Goal: Obtain resource: Download file/media

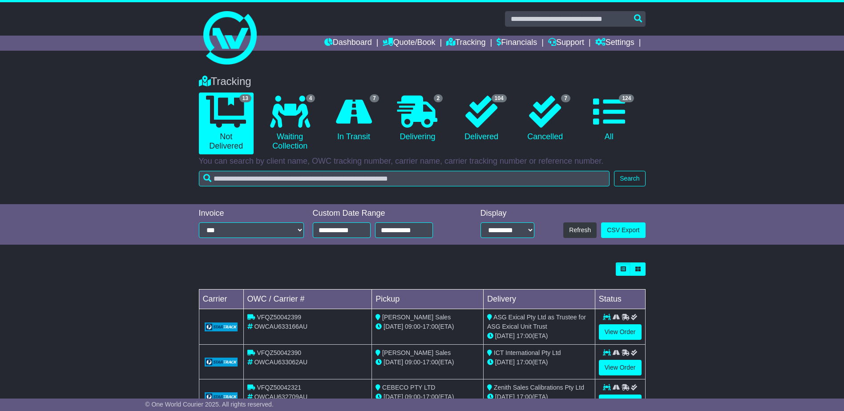
click at [543, 41] on li "Financials" at bounding box center [522, 43] width 52 height 15
click at [519, 40] on link "Financials" at bounding box center [516, 43] width 40 height 15
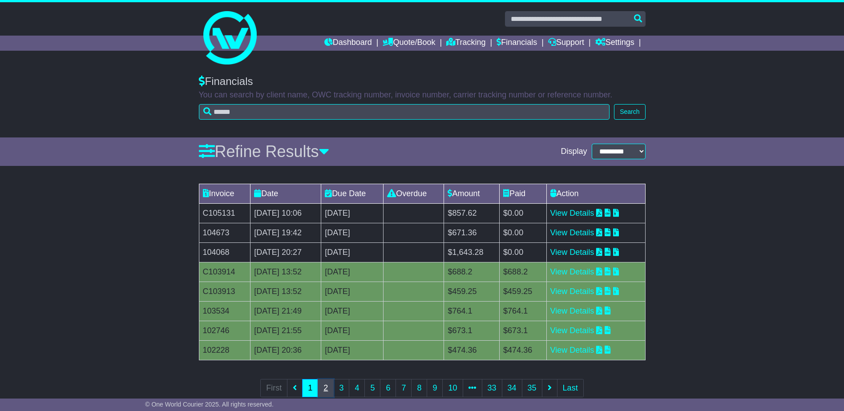
click at [330, 390] on link "2" at bounding box center [326, 388] width 16 height 18
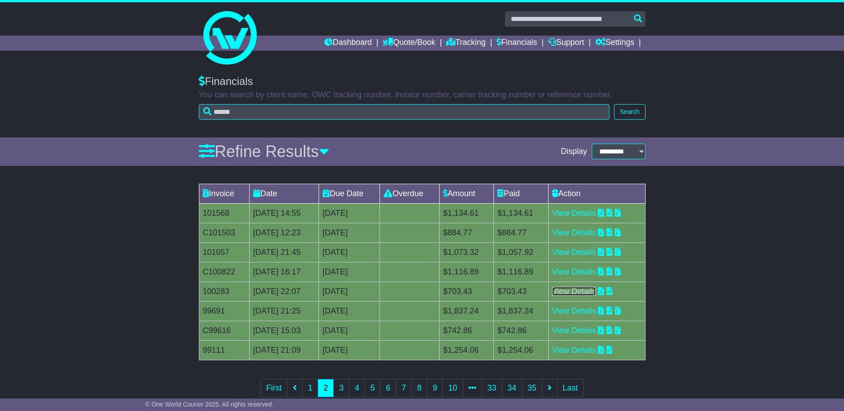
click at [574, 292] on link "View Details" at bounding box center [574, 291] width 44 height 9
click at [592, 272] on link "View Details" at bounding box center [574, 271] width 44 height 9
click at [588, 252] on link "View Details" at bounding box center [574, 252] width 44 height 9
click at [583, 231] on link "View Details" at bounding box center [574, 232] width 44 height 9
click at [573, 212] on link "View Details" at bounding box center [574, 213] width 44 height 9
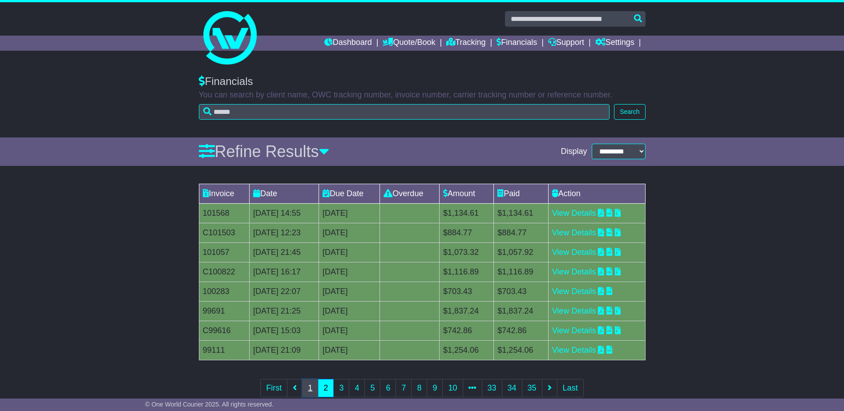
click at [306, 384] on link "1" at bounding box center [310, 388] width 16 height 18
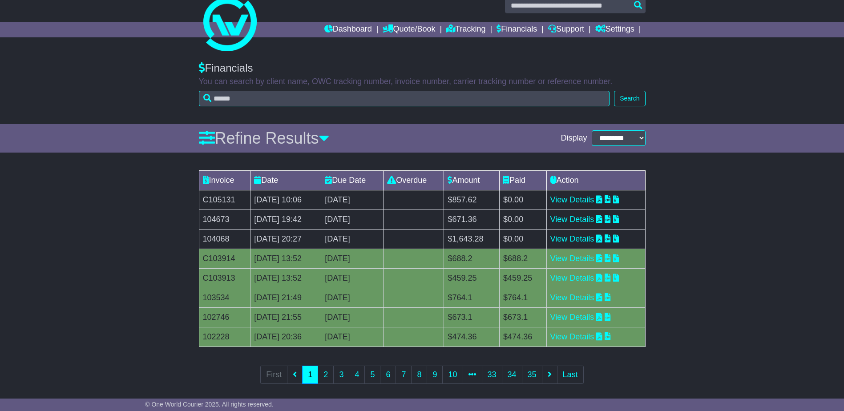
scroll to position [20, 0]
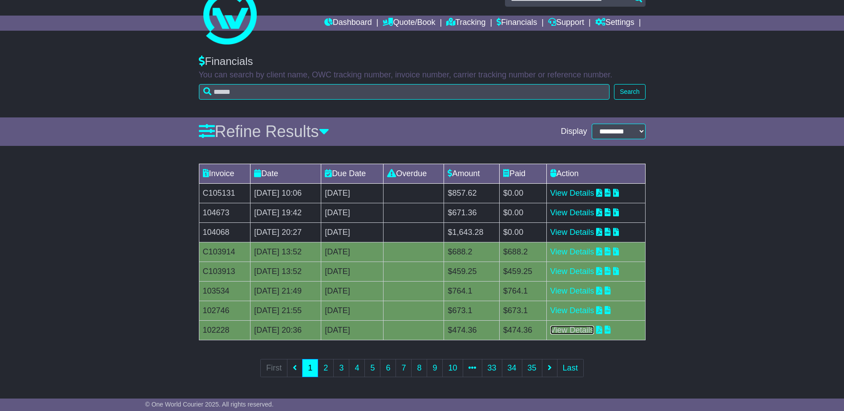
click at [583, 330] on link "View Details" at bounding box center [572, 330] width 44 height 9
click at [569, 311] on link "View Details" at bounding box center [572, 310] width 44 height 9
click at [585, 291] on link "View Details" at bounding box center [572, 290] width 44 height 9
click at [583, 268] on link "View Details" at bounding box center [572, 271] width 44 height 9
click at [584, 252] on link "View Details" at bounding box center [572, 251] width 44 height 9
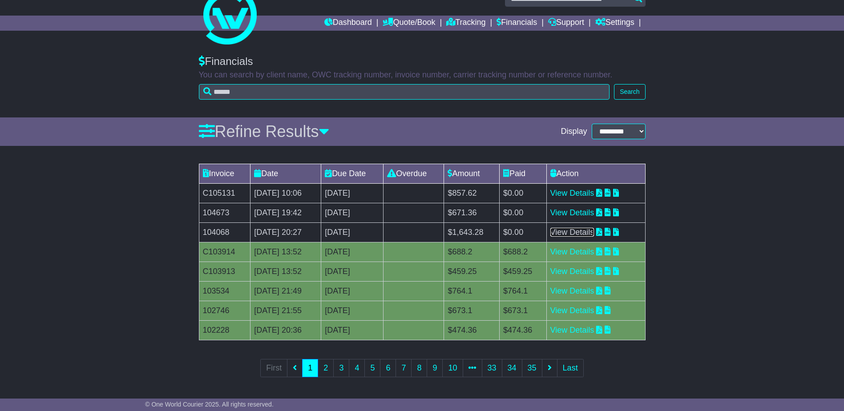
click at [589, 233] on link "View Details" at bounding box center [572, 232] width 44 height 9
click at [590, 209] on link "View Details" at bounding box center [572, 212] width 44 height 9
click at [576, 192] on link "View Details" at bounding box center [572, 193] width 44 height 9
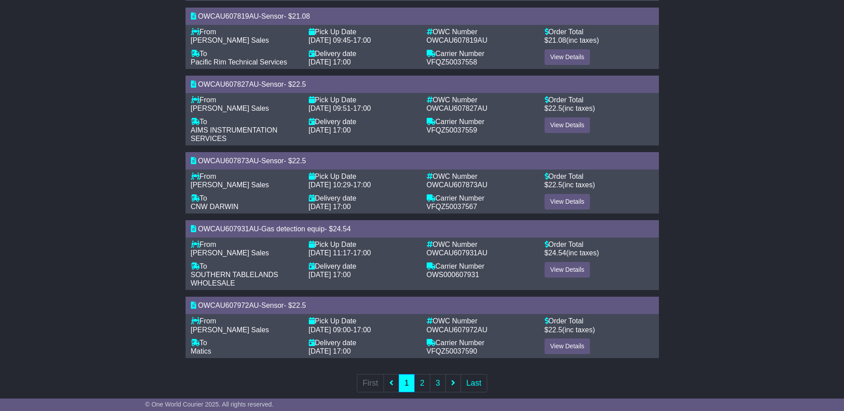
scroll to position [566, 0]
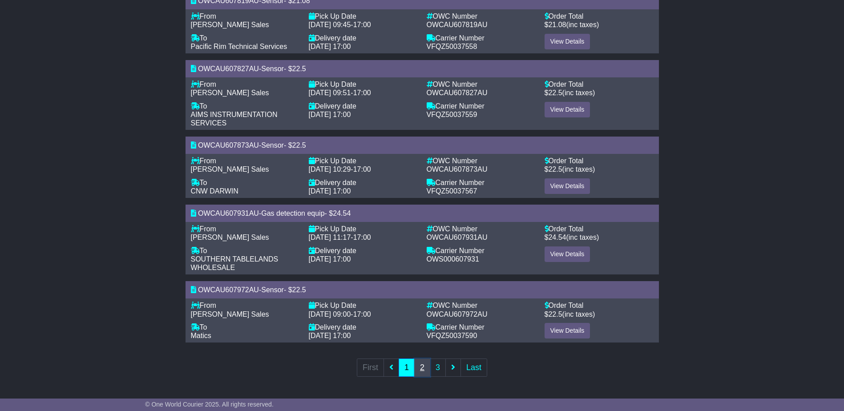
click at [419, 367] on link "2" at bounding box center [422, 367] width 16 height 18
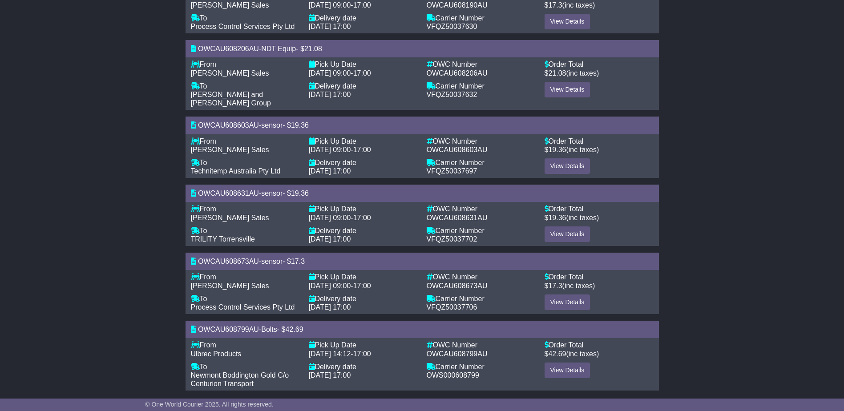
scroll to position [534, 0]
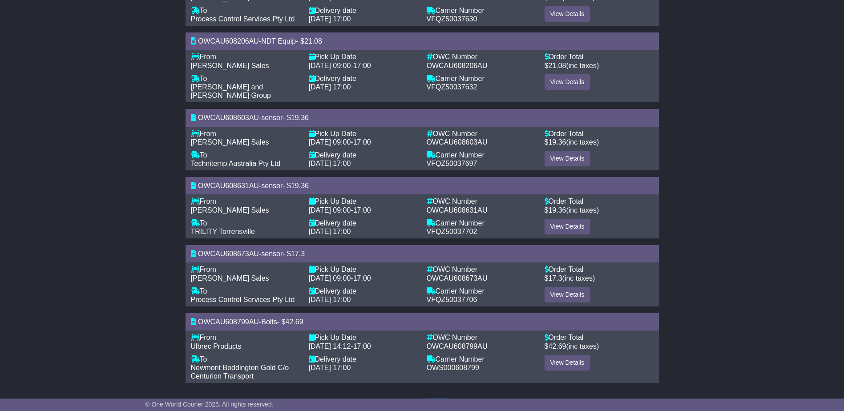
click at [438, 399] on link "3" at bounding box center [438, 408] width 16 height 18
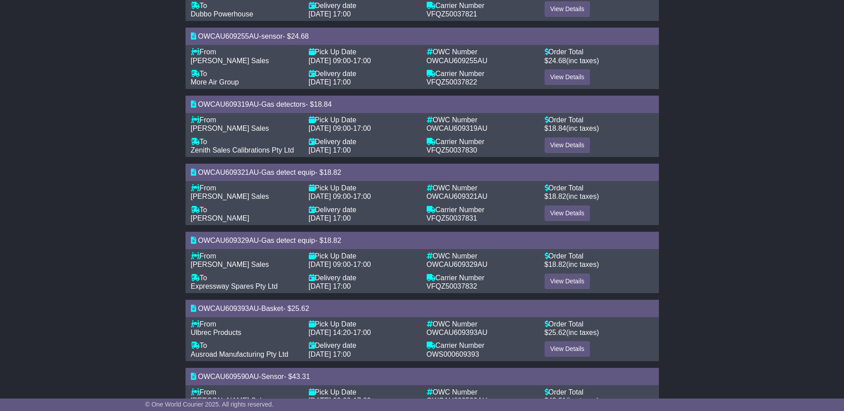
scroll to position [311, 0]
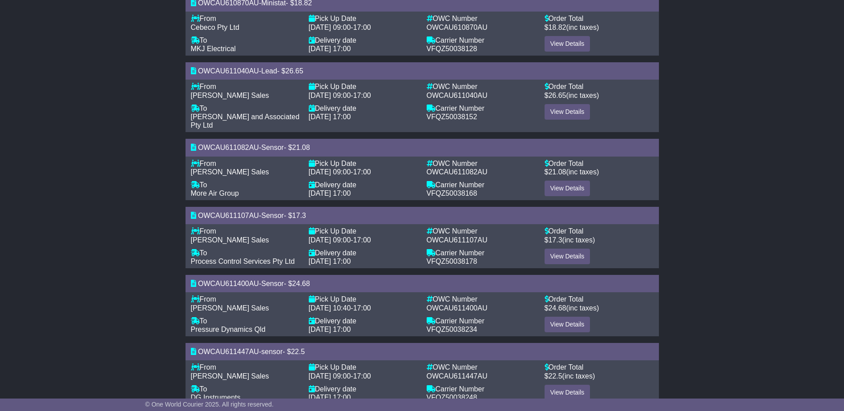
scroll to position [518, 0]
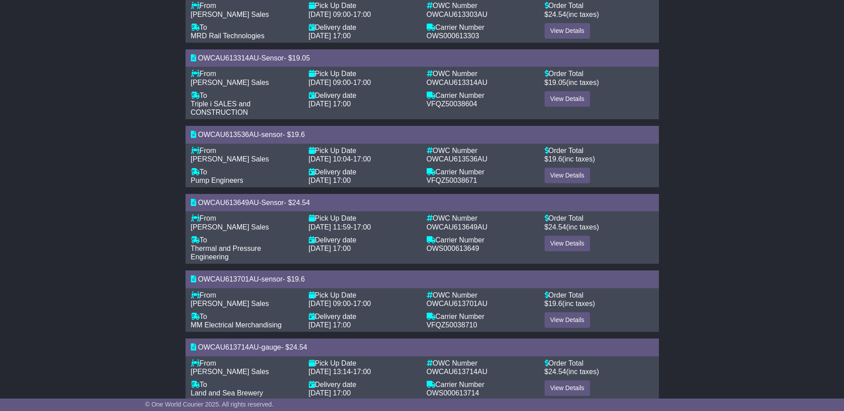
scroll to position [518, 0]
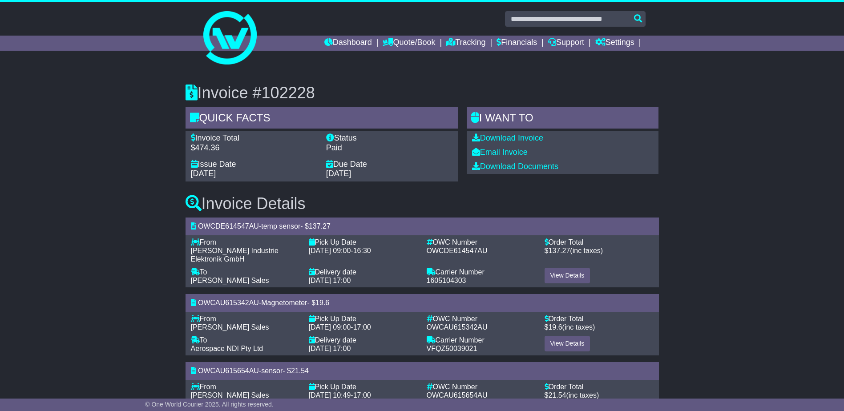
click at [289, 87] on h3 "Invoice #102228" at bounding box center [421, 93] width 473 height 18
copy h3 "102228"
click at [507, 143] on div "Download Invoice" at bounding box center [562, 138] width 181 height 10
click at [507, 137] on link "Download Invoice" at bounding box center [507, 137] width 71 height 9
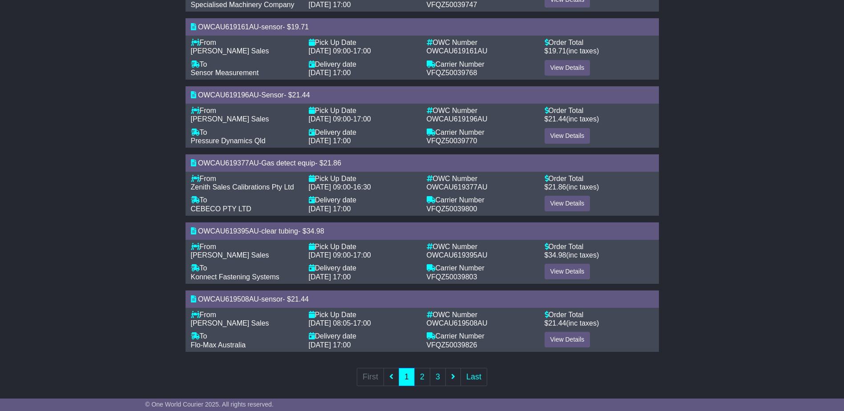
scroll to position [548, 0]
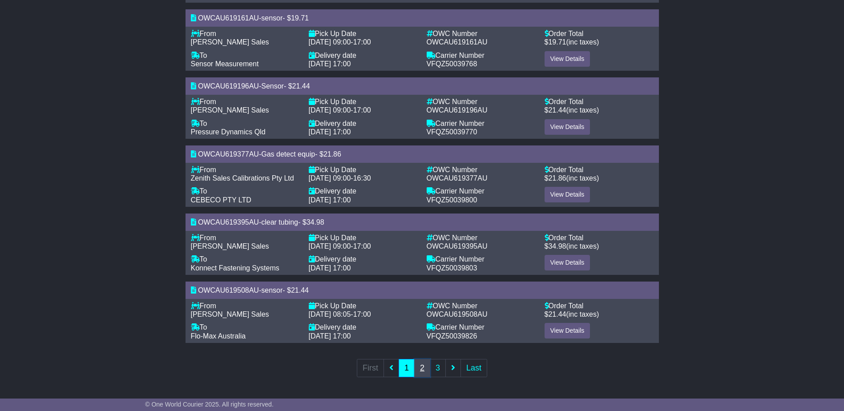
click at [421, 365] on link "2" at bounding box center [422, 368] width 16 height 18
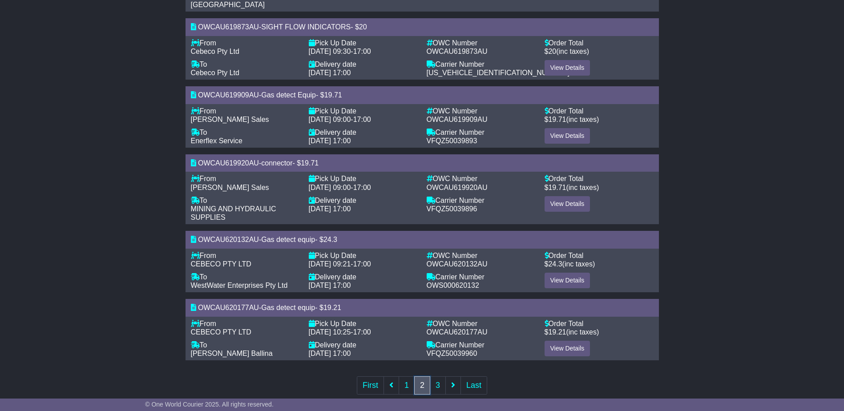
scroll to position [566, 0]
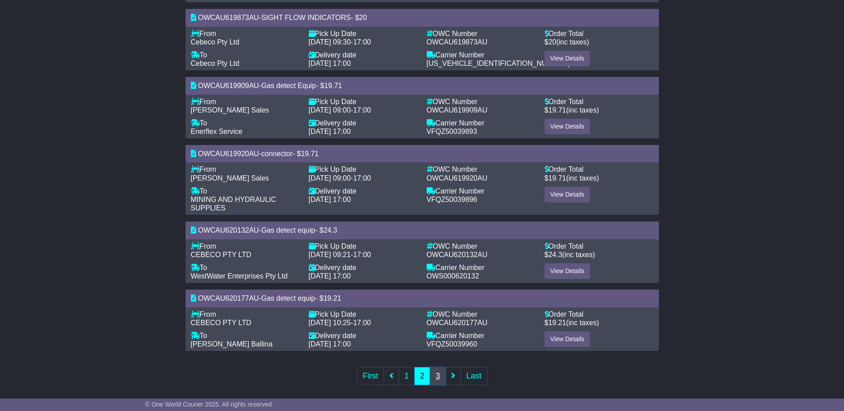
click at [443, 367] on link "3" at bounding box center [438, 376] width 16 height 18
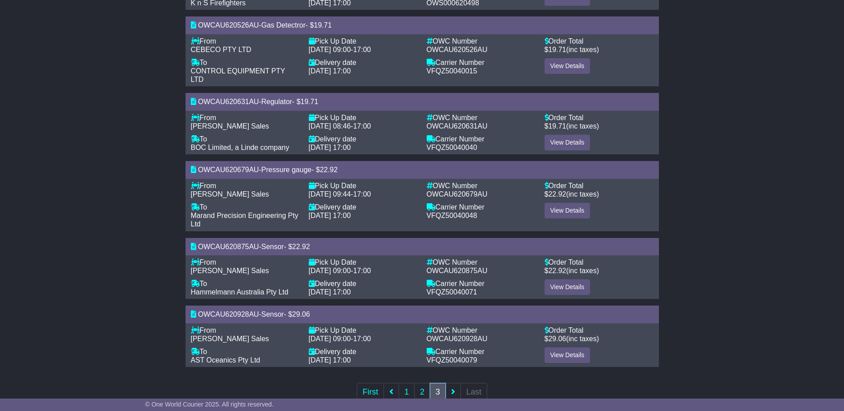
scroll to position [421, 0]
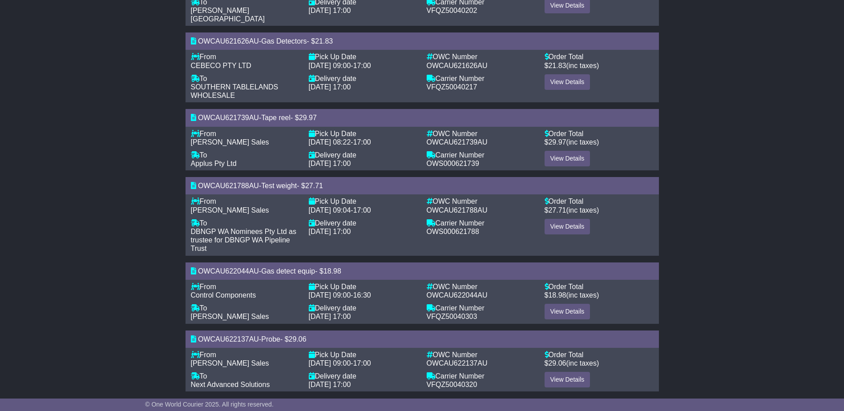
scroll to position [535, 0]
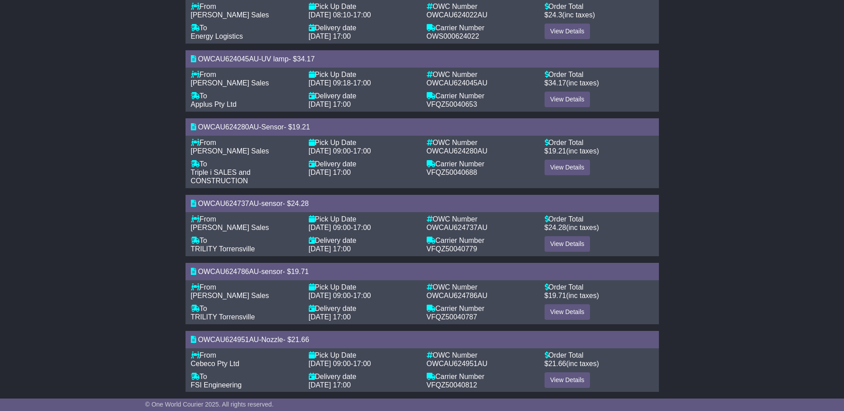
scroll to position [541, 0]
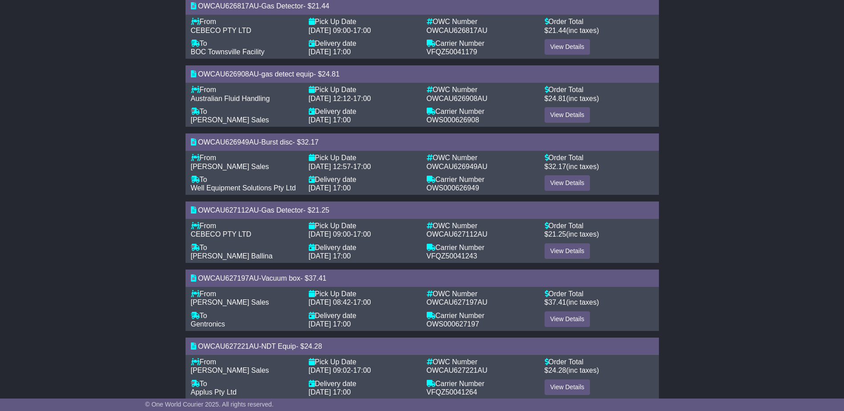
scroll to position [524, 0]
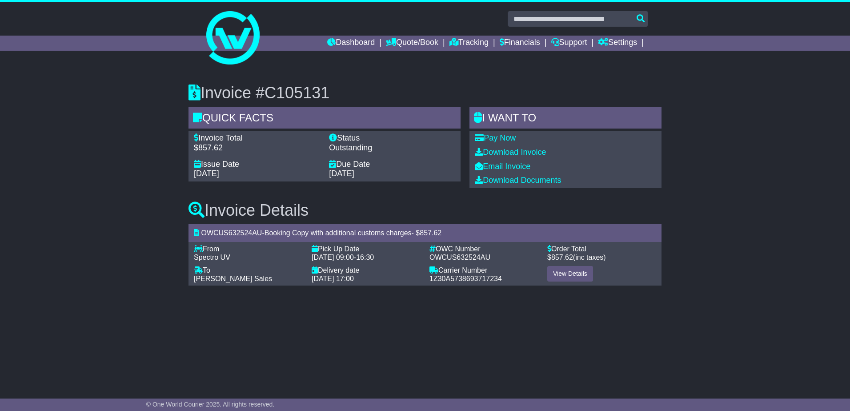
click at [292, 88] on h3 "Invoice #C105131" at bounding box center [425, 93] width 473 height 18
copy h3 "C105131"
